Goal: Transaction & Acquisition: Subscribe to service/newsletter

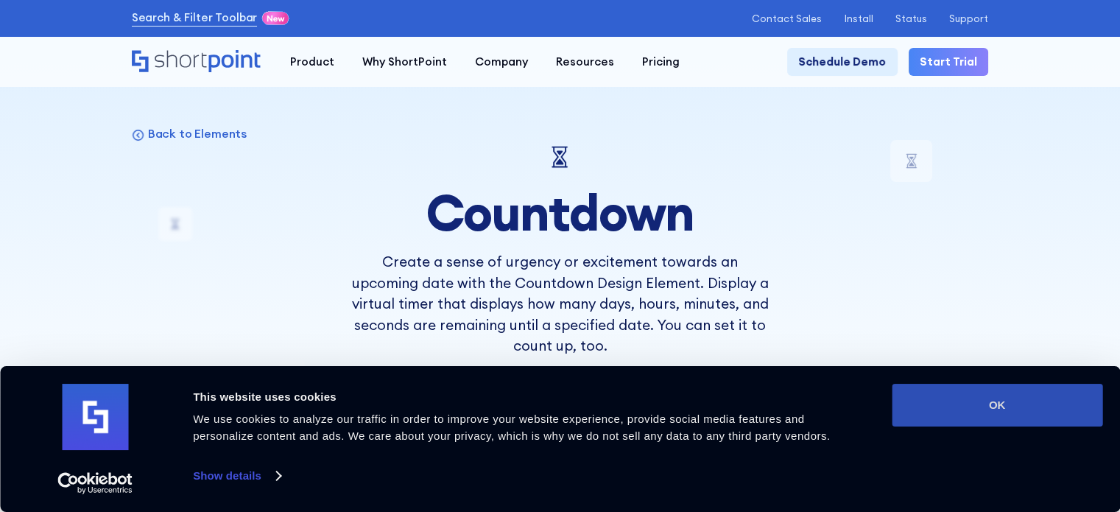
click at [960, 403] on button "OK" at bounding box center [997, 405] width 211 height 43
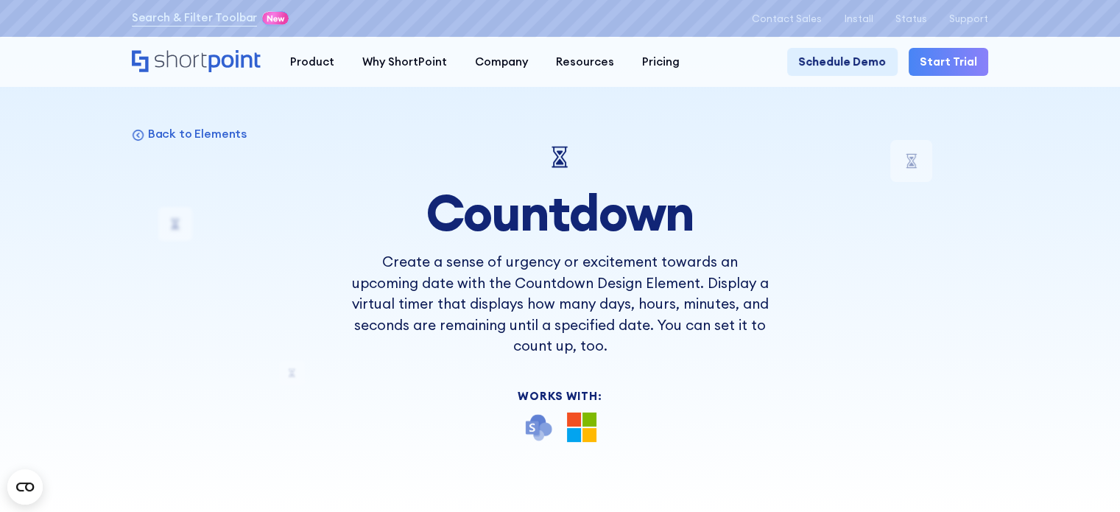
click at [1097, 212] on div at bounding box center [560, 256] width 1120 height 512
click at [581, 429] on img at bounding box center [581, 426] width 29 height 29
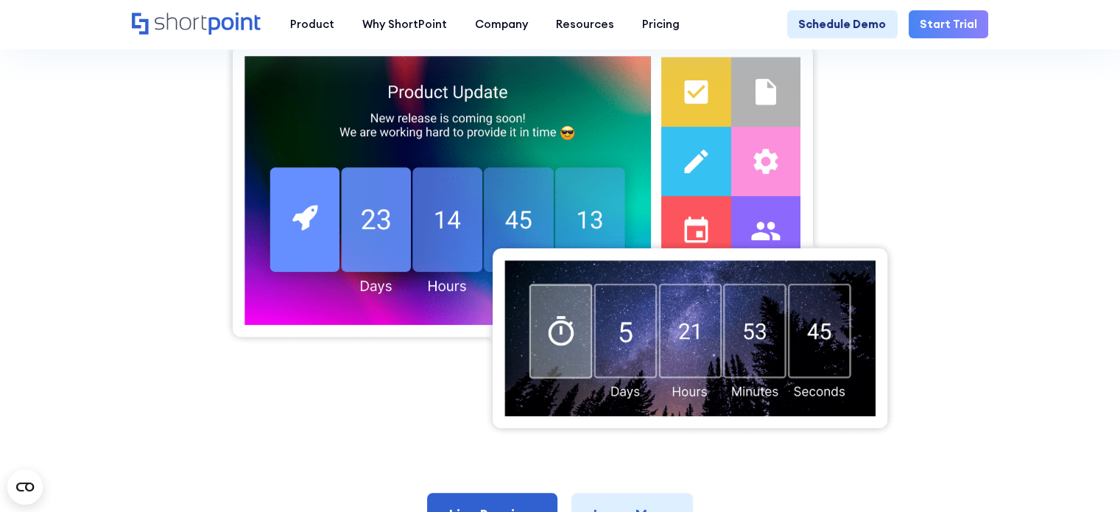
scroll to position [530, 0]
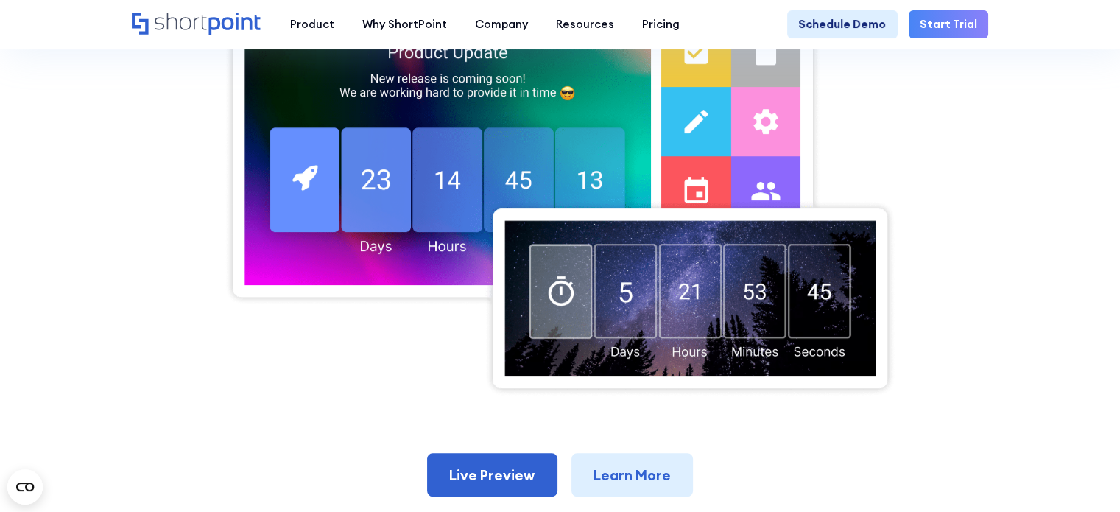
click at [726, 217] on img at bounding box center [560, 196] width 672 height 401
click at [727, 217] on img at bounding box center [560, 196] width 672 height 401
click at [739, 250] on img at bounding box center [560, 196] width 672 height 401
click at [577, 168] on img at bounding box center [560, 196] width 672 height 401
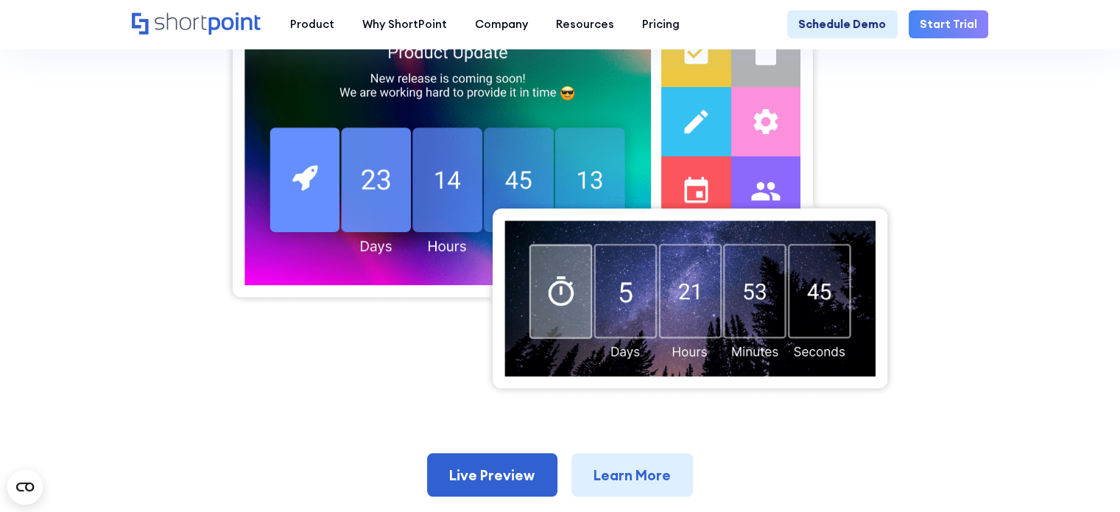
click at [683, 312] on img at bounding box center [560, 196] width 672 height 401
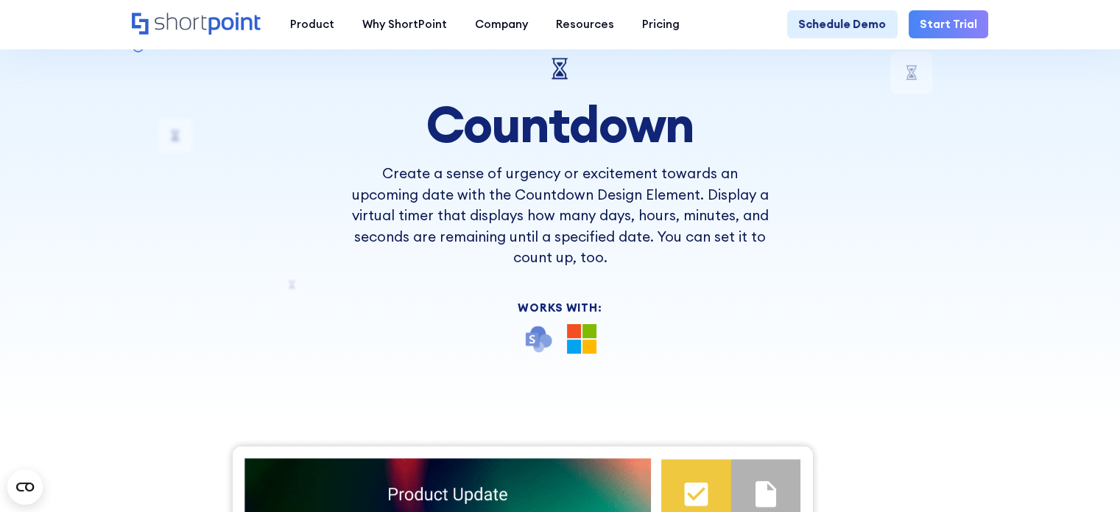
scroll to position [0, 0]
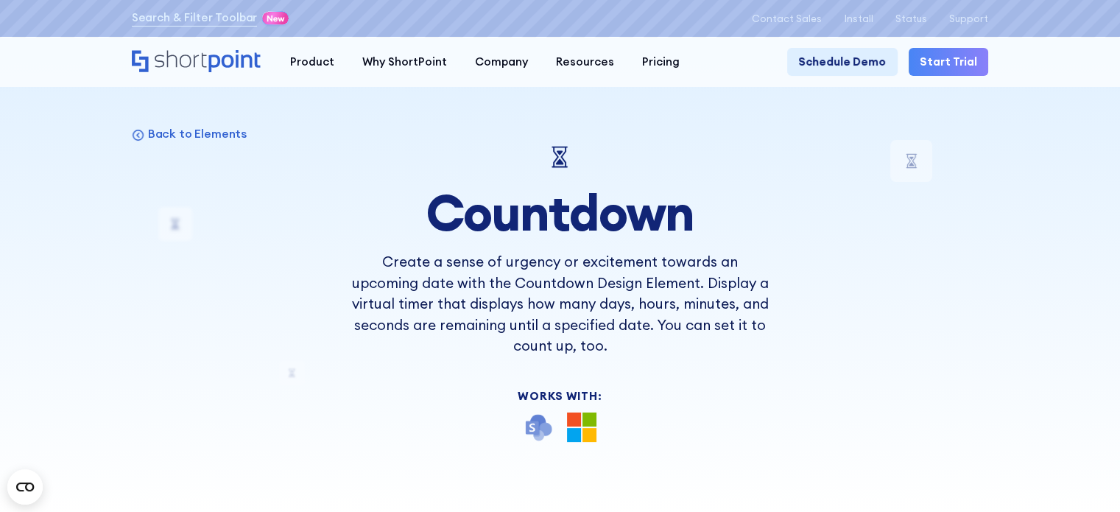
click at [973, 57] on link "Start Trial" at bounding box center [949, 62] width 80 height 28
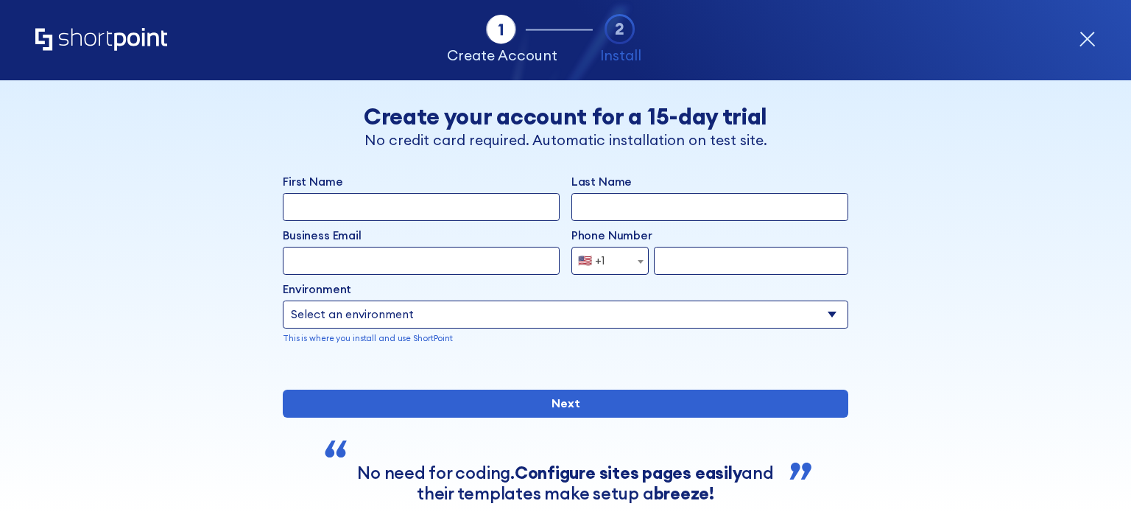
click at [866, 105] on div "Back Create your account for a 15-day trial No credit card required. Automatic …" at bounding box center [565, 126] width 865 height 47
click at [636, 257] on span "form" at bounding box center [640, 261] width 15 height 28
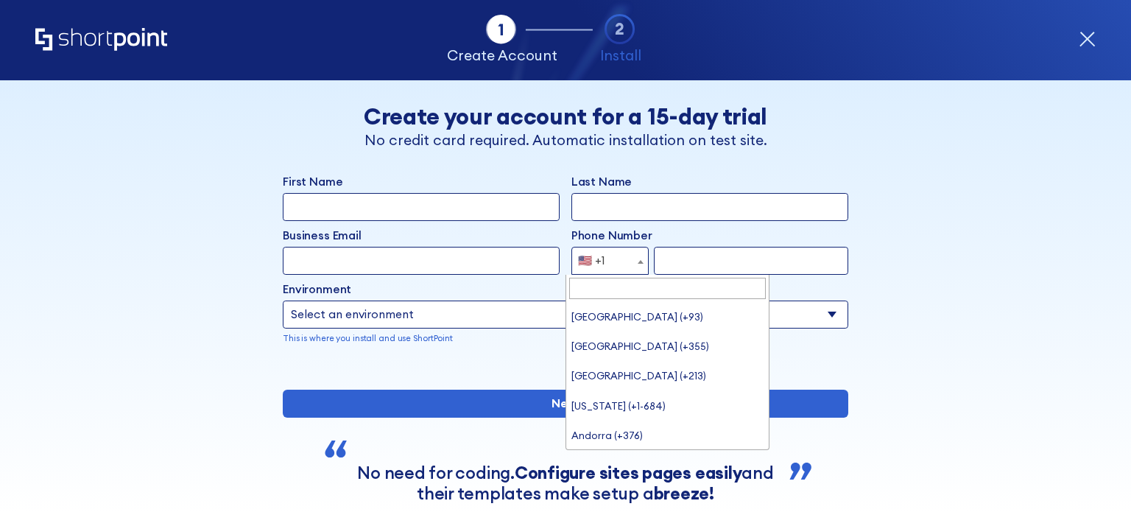
scroll to position [6581, 0]
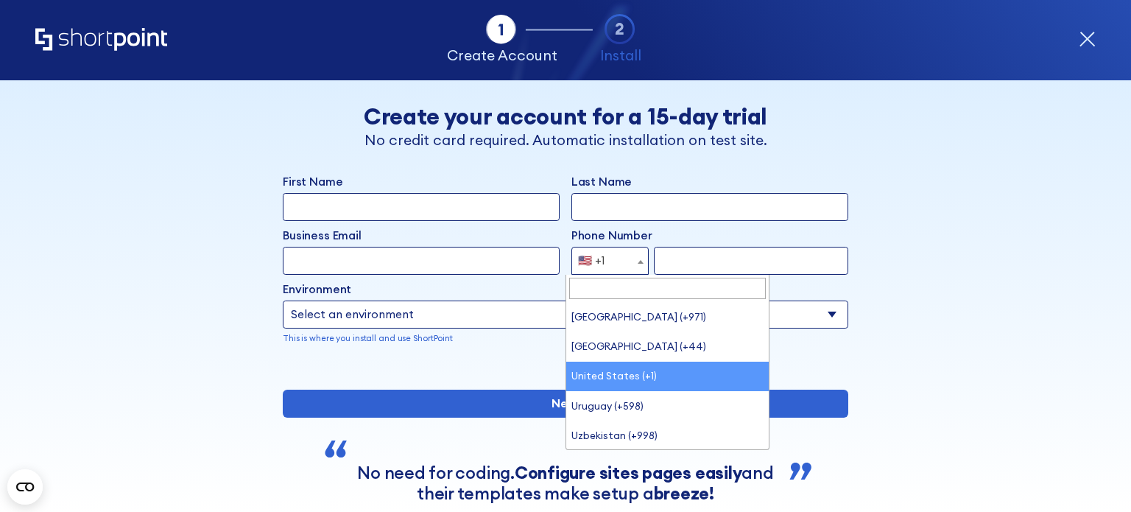
click at [636, 257] on span "form" at bounding box center [640, 261] width 15 height 28
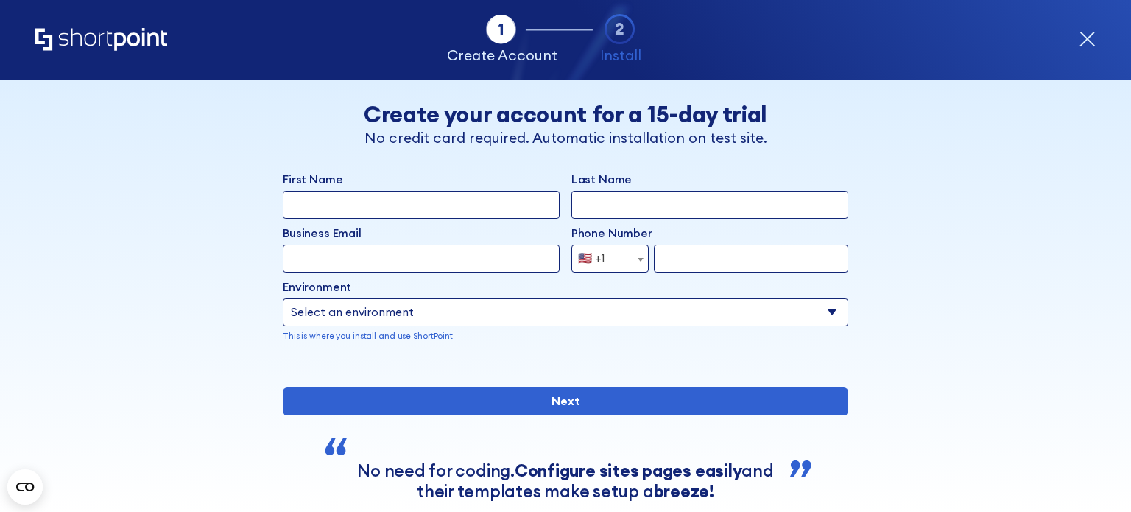
scroll to position [0, 0]
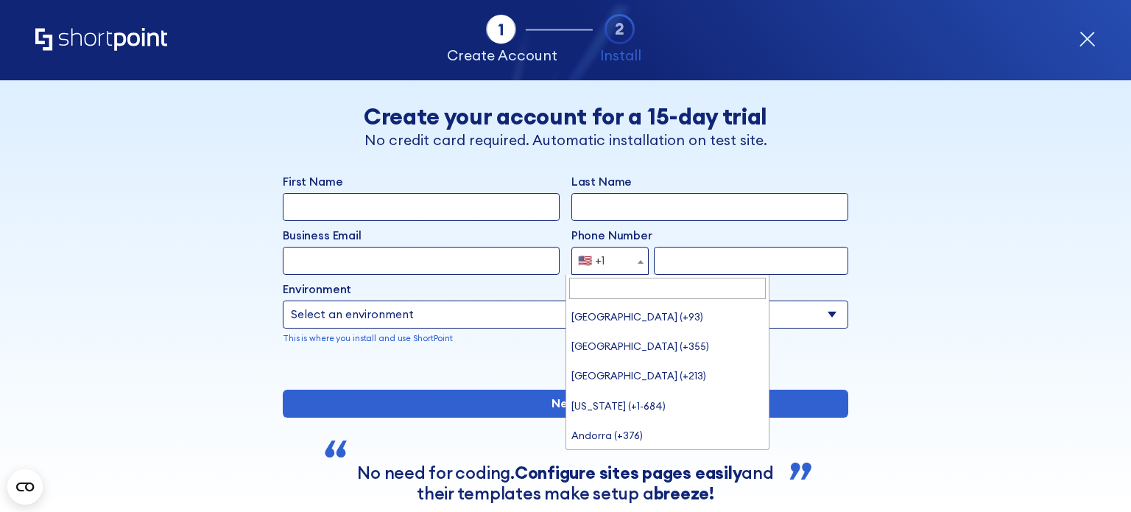
click at [638, 261] on b "form" at bounding box center [641, 262] width 6 height 4
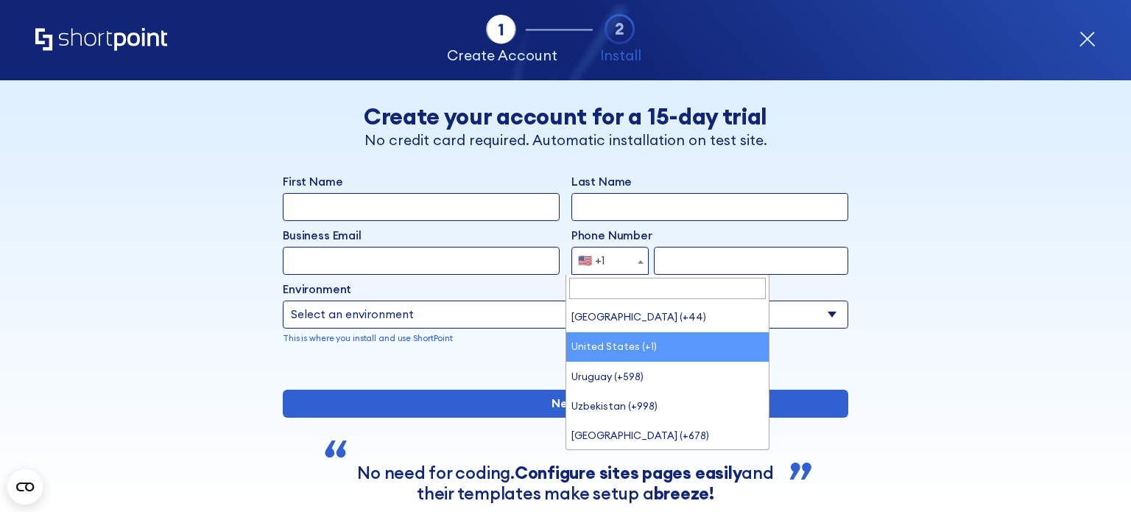
click at [638, 261] on b "form" at bounding box center [641, 262] width 6 height 4
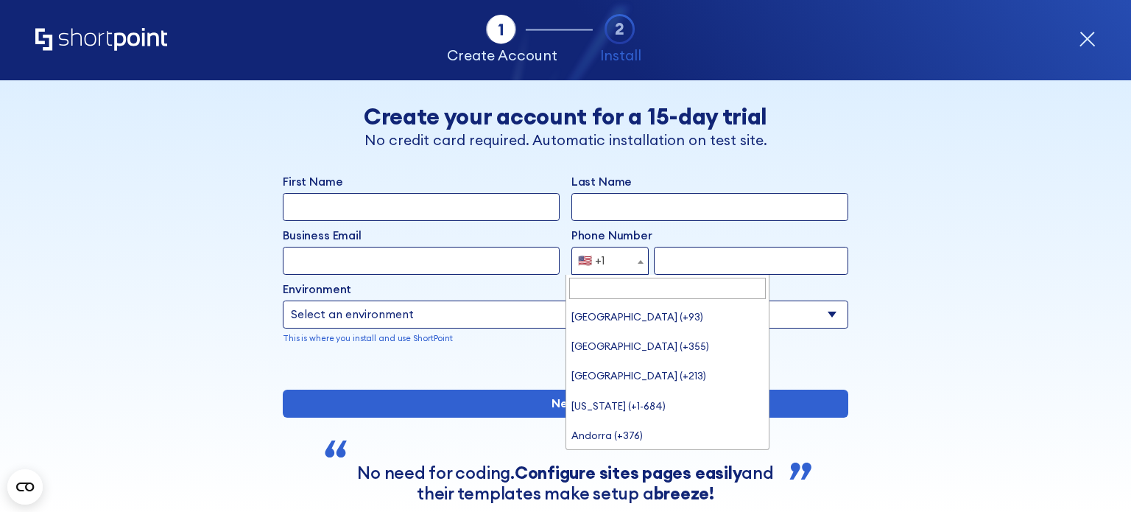
click at [638, 261] on b "form" at bounding box center [641, 262] width 6 height 4
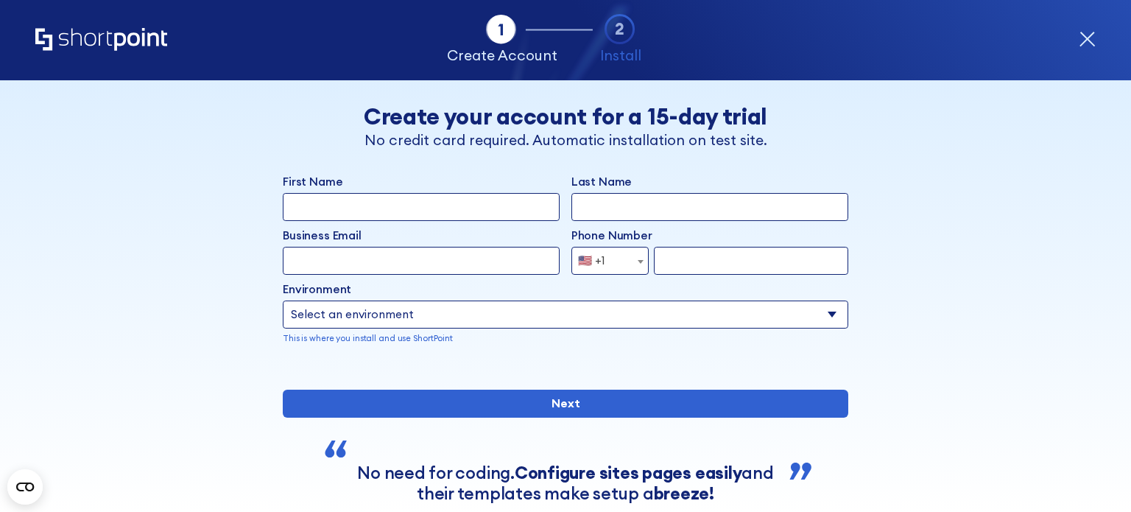
click at [638, 261] on b "form" at bounding box center [641, 262] width 6 height 4
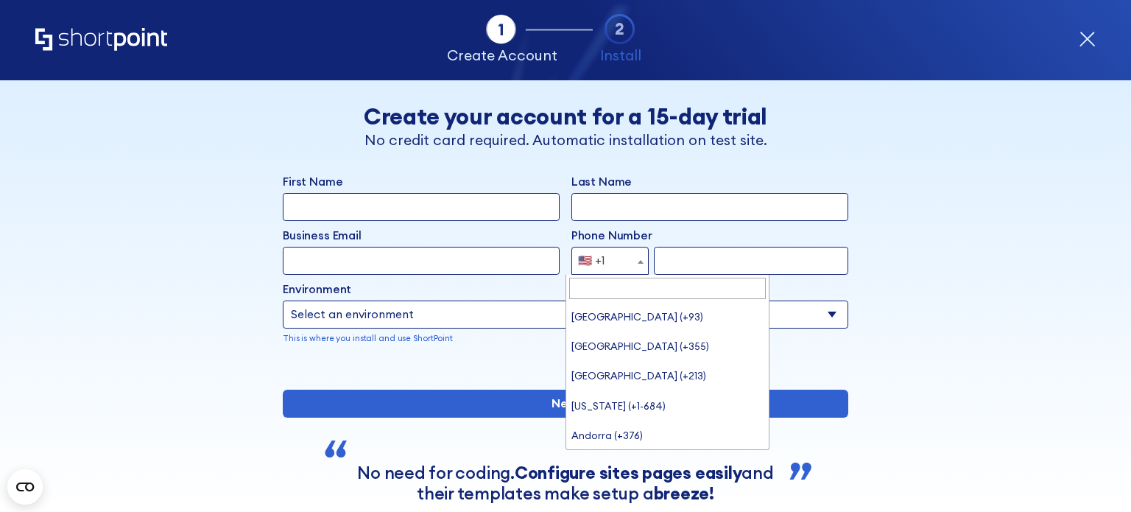
click at [638, 261] on b "form" at bounding box center [641, 262] width 6 height 4
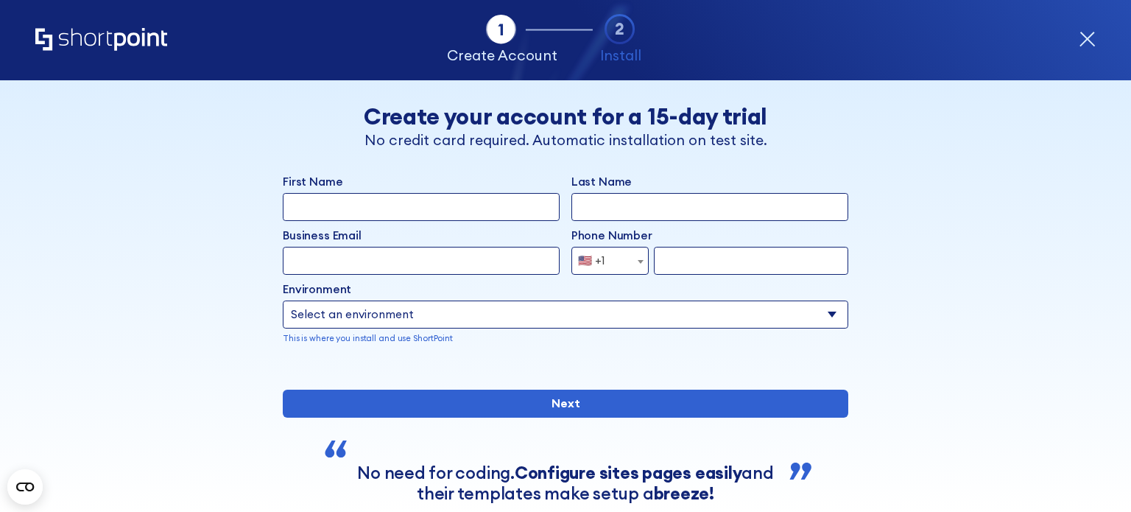
click at [638, 261] on b "form" at bounding box center [641, 262] width 6 height 4
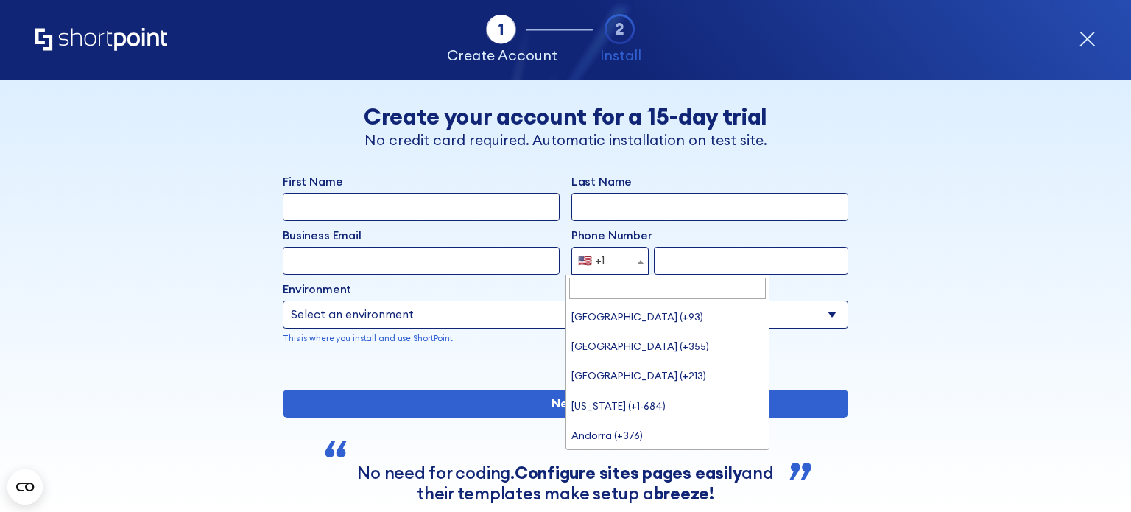
click at [638, 261] on b "form" at bounding box center [641, 262] width 6 height 4
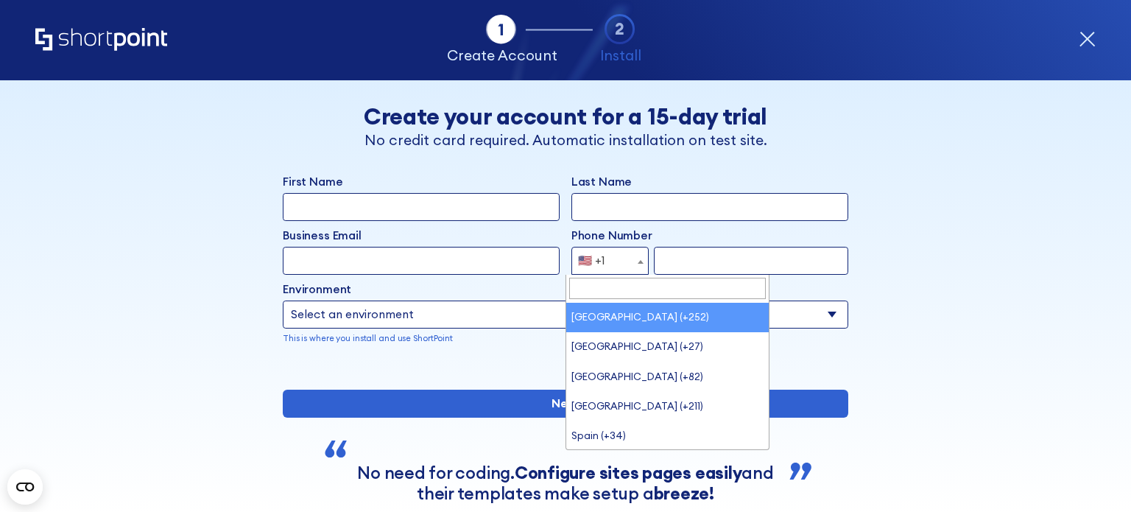
scroll to position [5750, 0]
select select "+677"
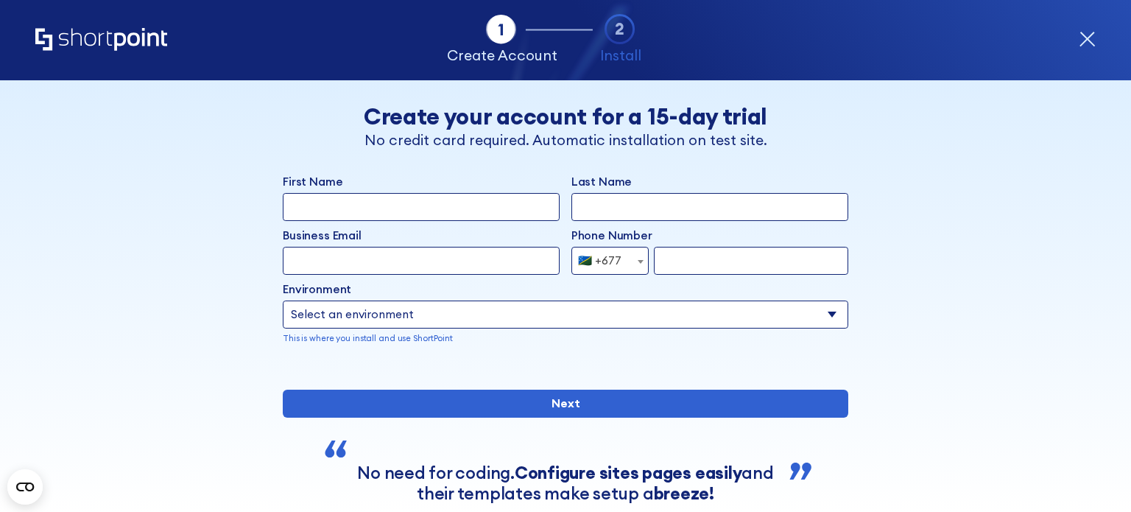
click at [656, 259] on input "form" at bounding box center [751, 261] width 194 height 28
type input "7950862"
type input "[PERSON_NAME]"
type input "losi"
type input "[EMAIL_ADDRESS][DOMAIN_NAME]"
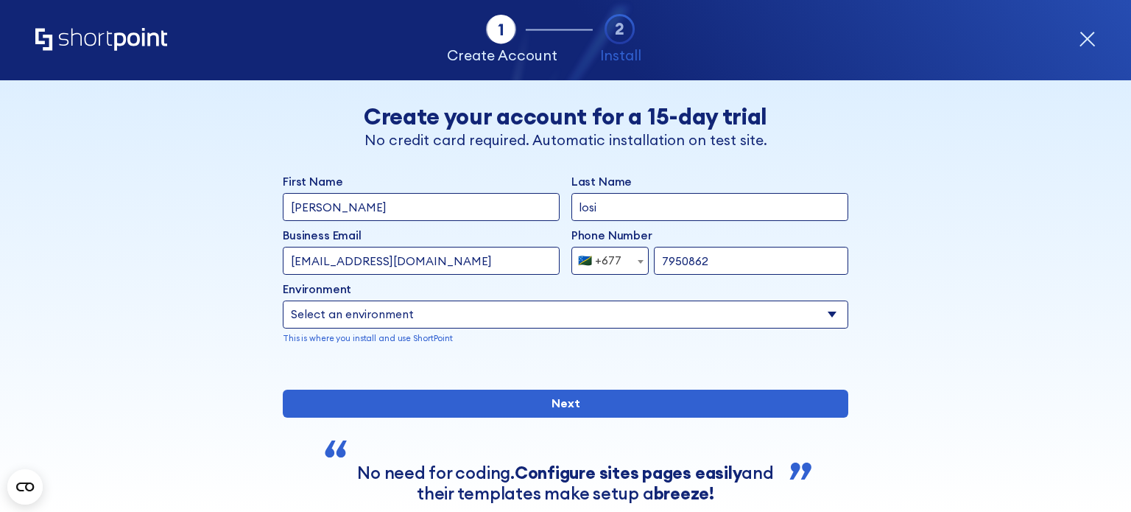
click at [588, 317] on select "Select an environment Microsoft 365 SharePoint Online SharePoint 2019 (On-Premi…" at bounding box center [566, 314] width 566 height 28
select select "Microsoft 365"
click at [283, 300] on select "Select an environment Microsoft 365 SharePoint Online SharePoint 2019 (On-Premi…" at bounding box center [566, 314] width 566 height 28
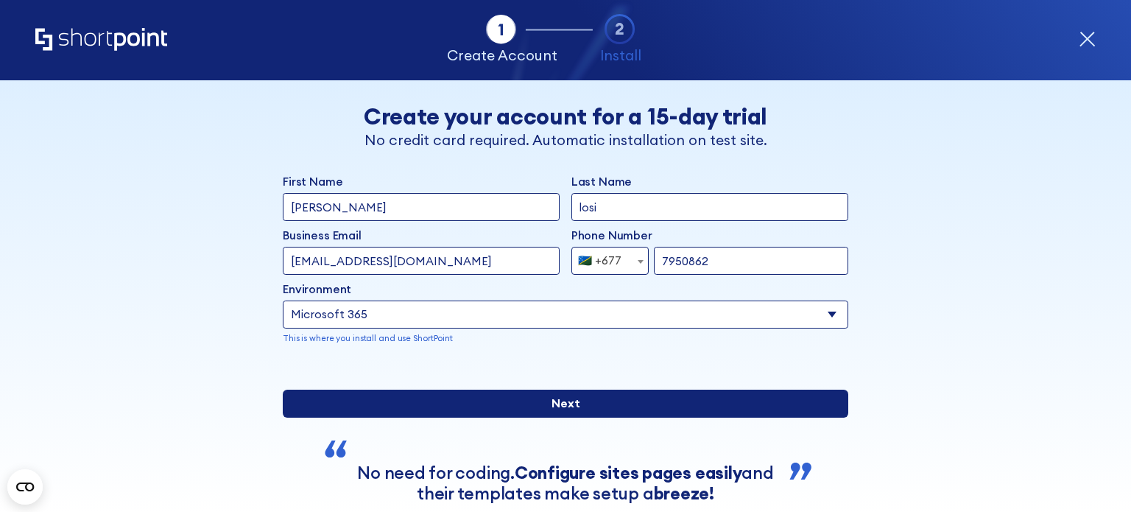
click at [566, 418] on input "Next" at bounding box center [566, 404] width 566 height 28
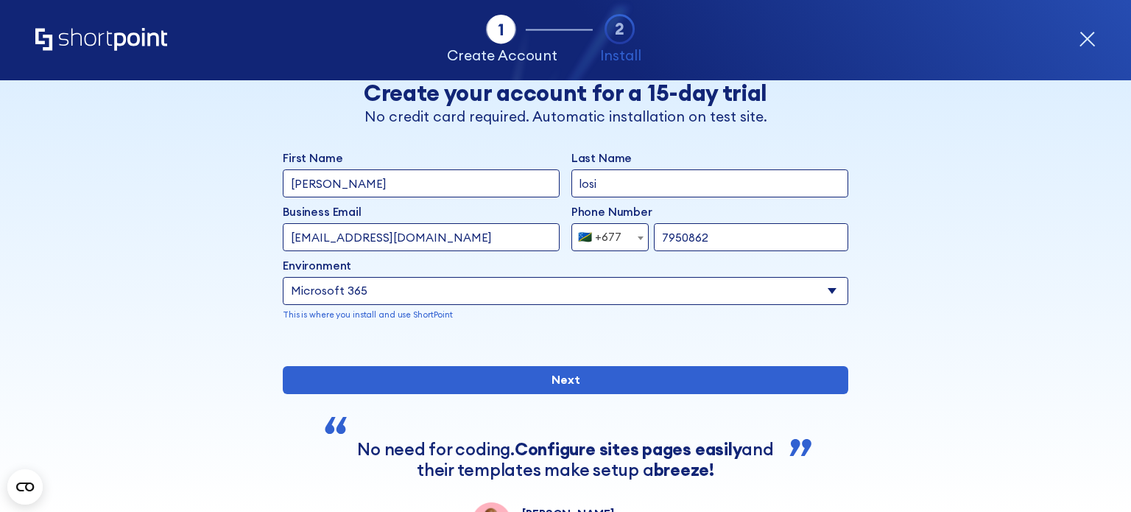
scroll to position [25, 0]
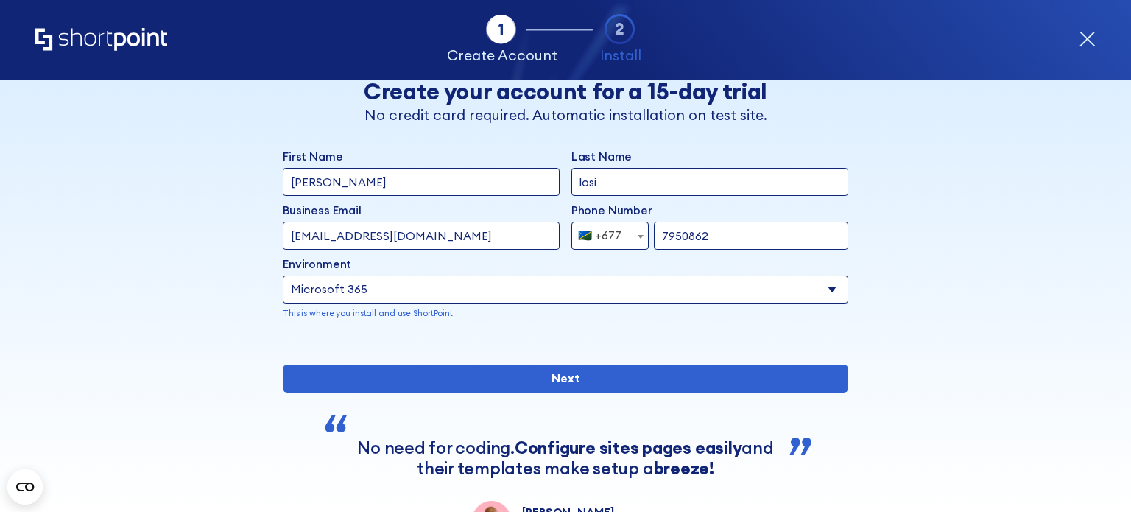
click at [1077, 43] on div "Tab 1 Tab 2 Tab 2 ShortPoint eases the setup and orchestration of Intranets and…" at bounding box center [565, 40] width 1061 height 80
click at [1085, 38] on icon "form" at bounding box center [1087, 39] width 17 height 17
